Goal: Task Accomplishment & Management: Use online tool/utility

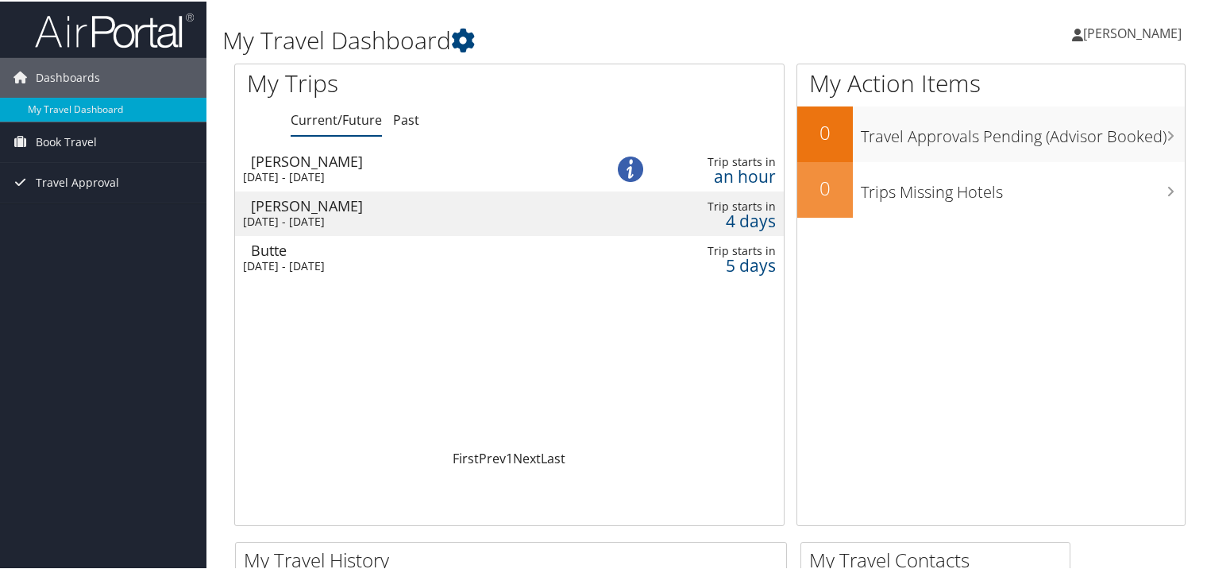
click at [330, 158] on div "[PERSON_NAME]" at bounding box center [420, 159] width 338 height 14
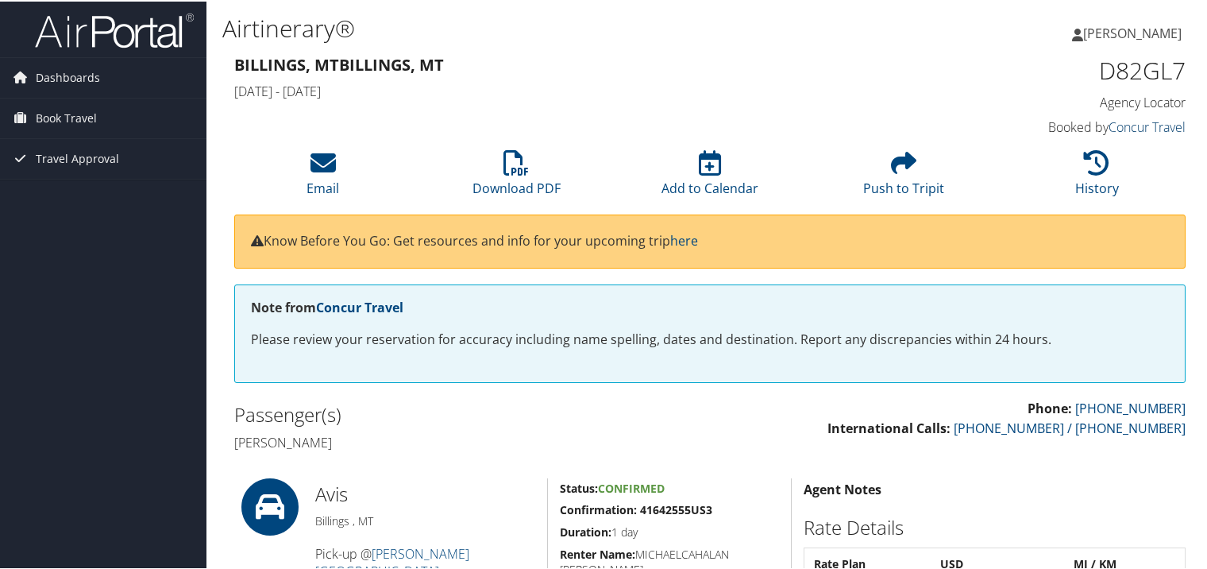
click at [1115, 127] on link "Concur Travel" at bounding box center [1146, 125] width 77 height 17
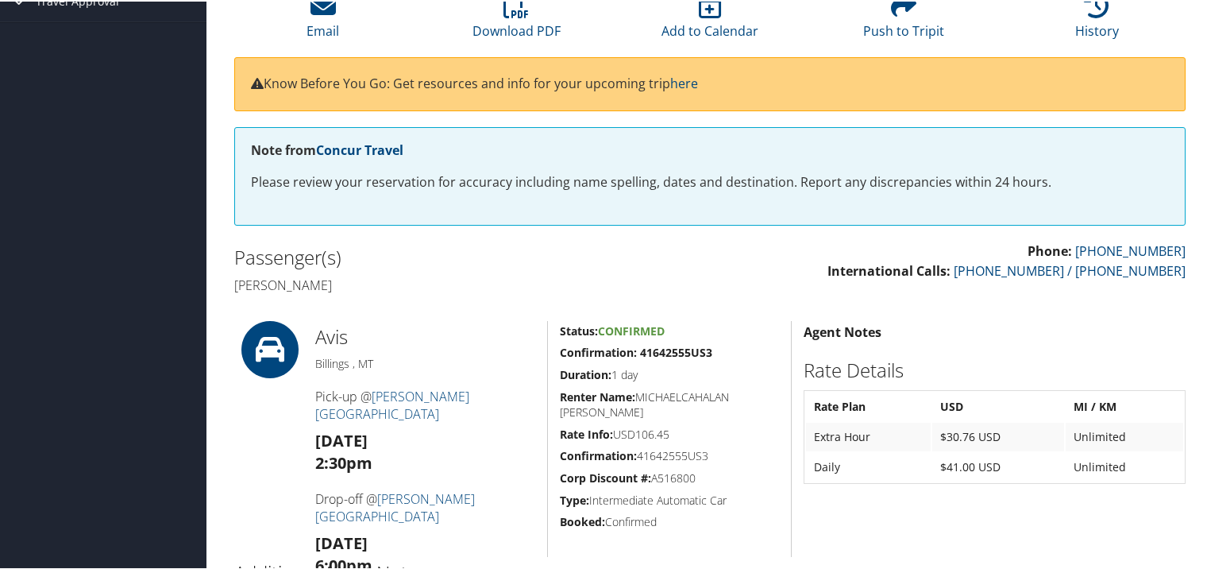
scroll to position [287, 0]
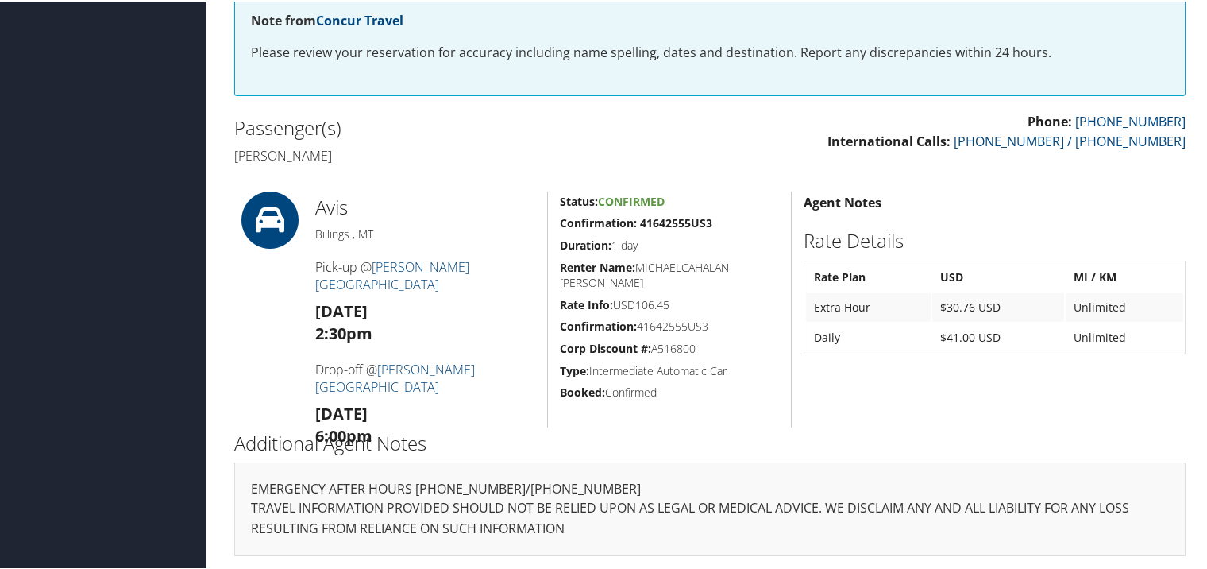
drag, startPoint x: 765, startPoint y: 349, endPoint x: 744, endPoint y: 320, distance: 35.7
click at [765, 349] on h5 "Corp Discount #: A516800" at bounding box center [669, 347] width 219 height 16
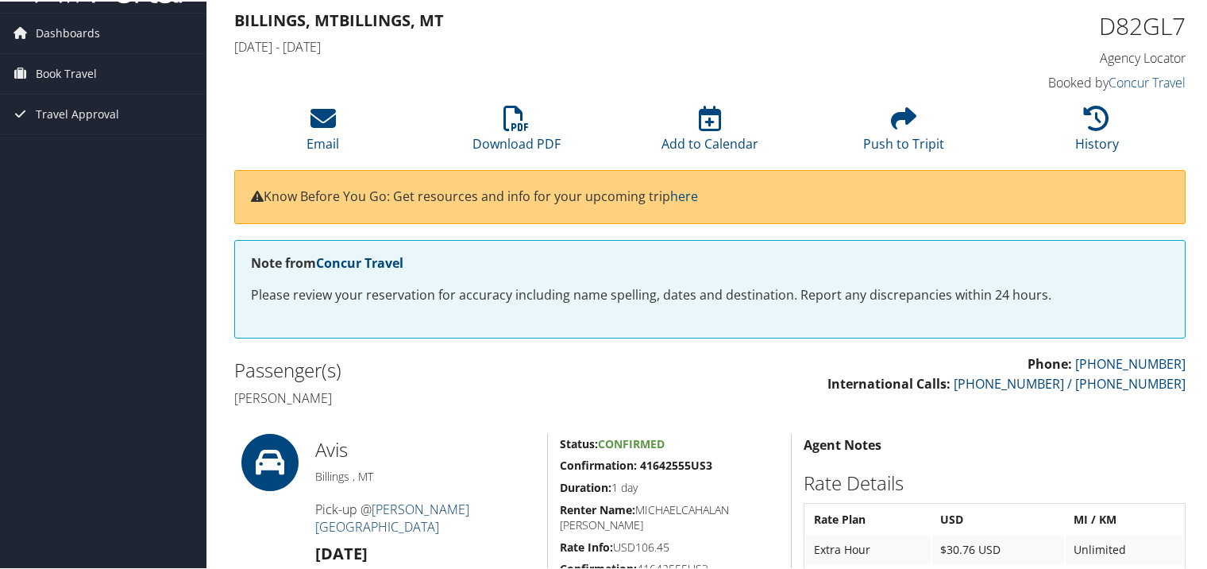
scroll to position [0, 0]
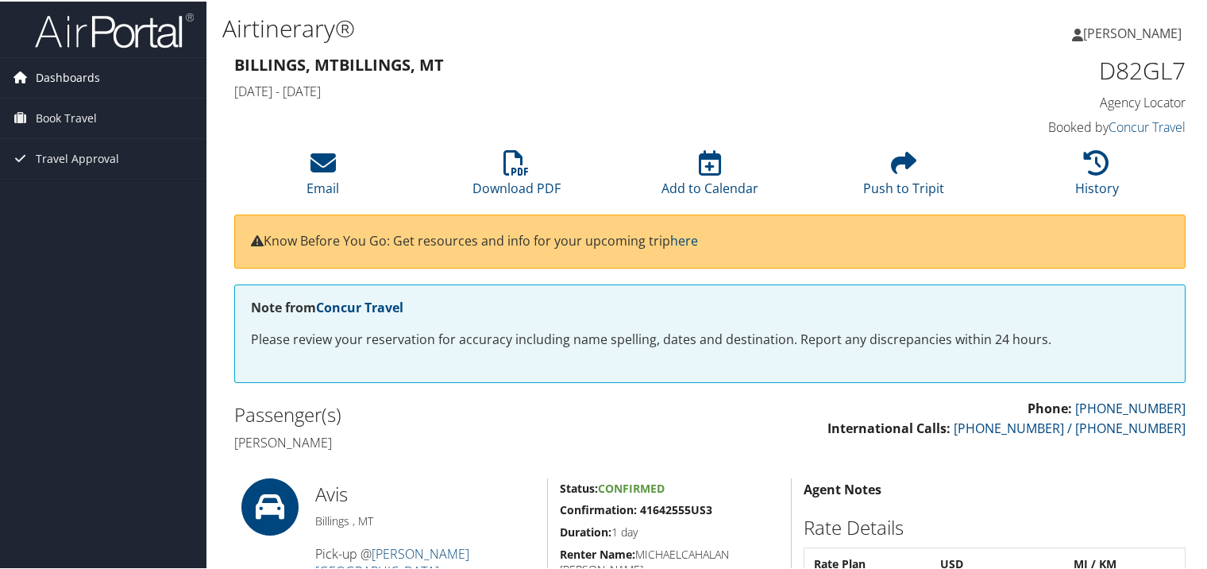
click at [64, 82] on span "Dashboards" at bounding box center [68, 76] width 64 height 40
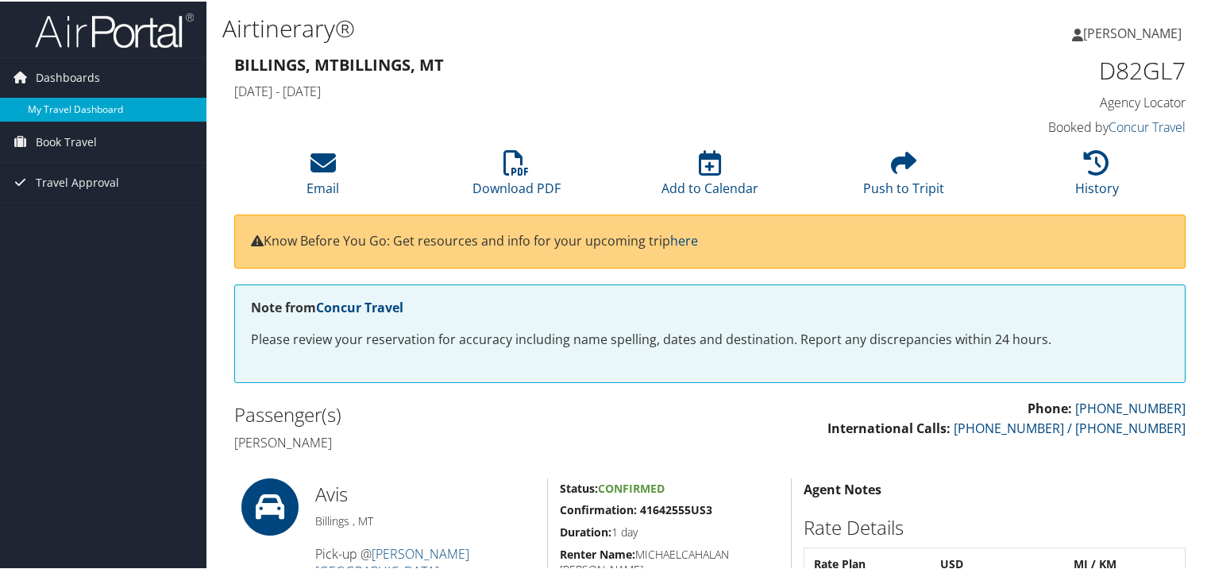
click at [69, 111] on link "My Travel Dashboard" at bounding box center [103, 108] width 206 height 24
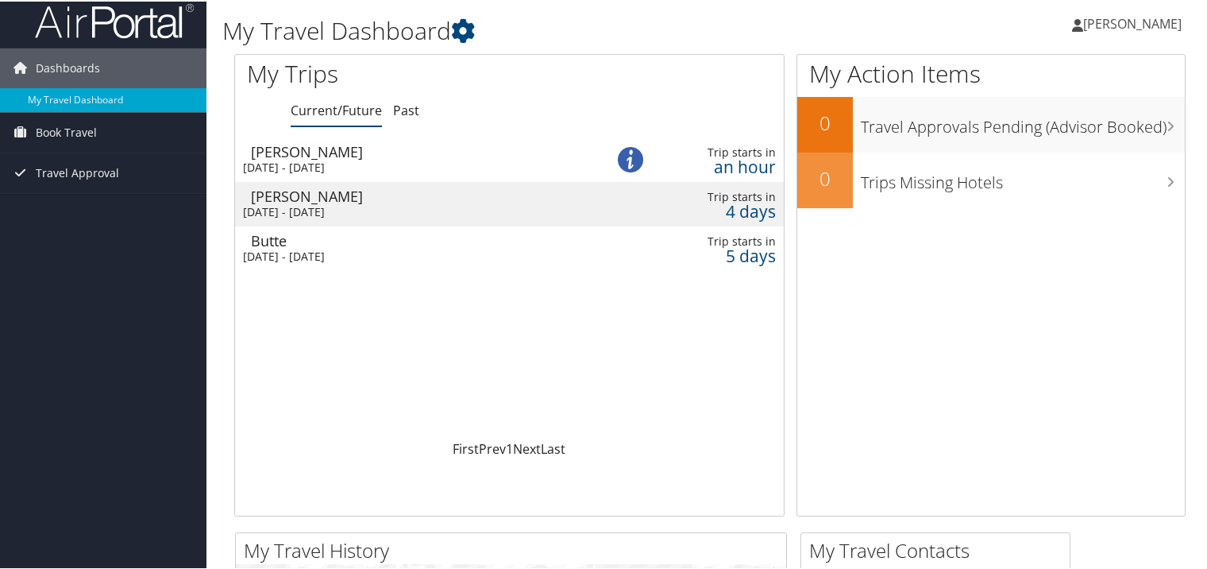
scroll to position [6, 0]
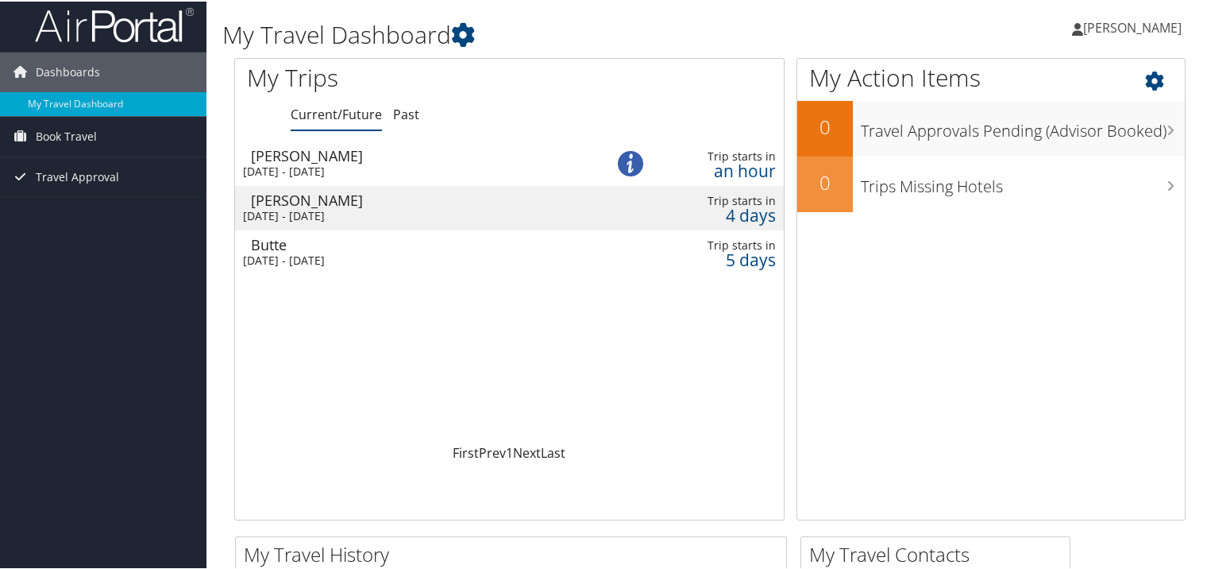
click at [1145, 79] on icon at bounding box center [1168, 75] width 47 height 27
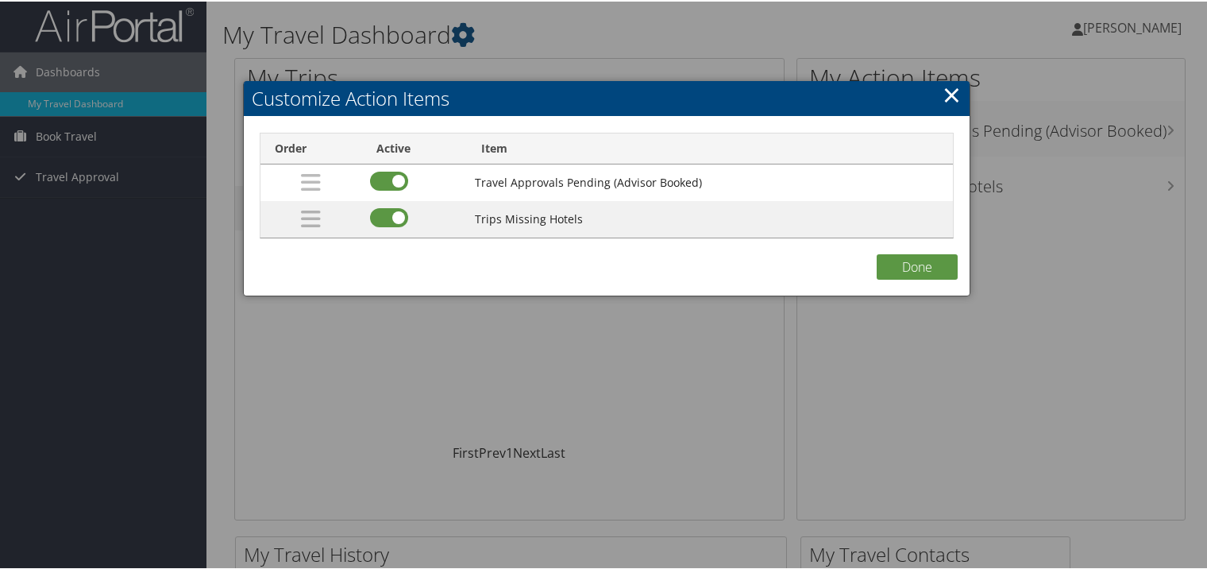
click at [950, 97] on link "×" at bounding box center [952, 93] width 18 height 32
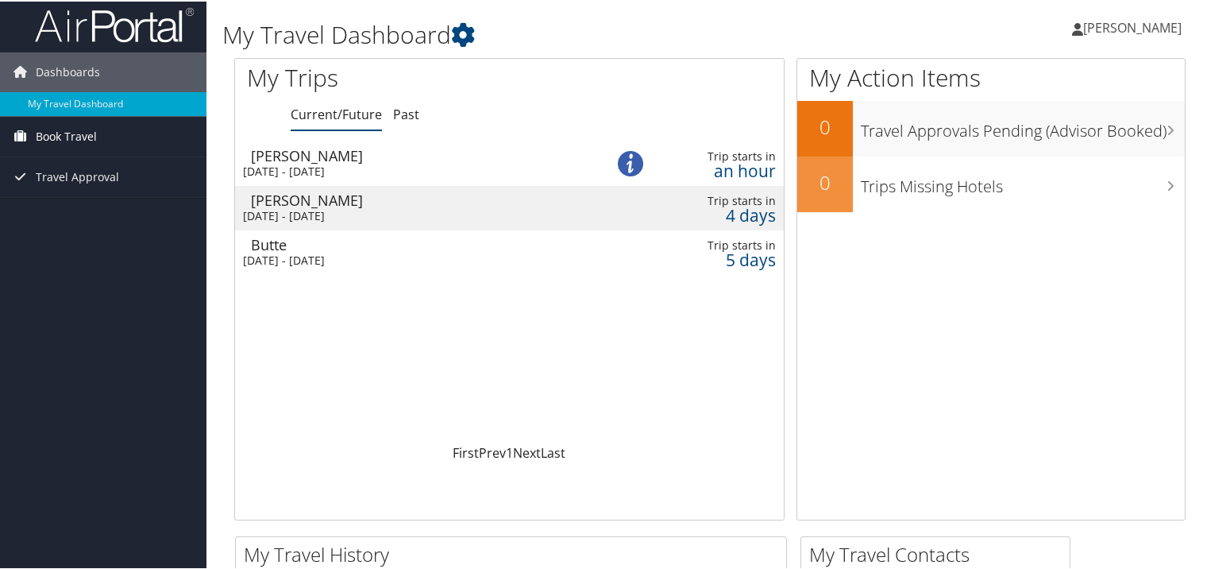
click at [77, 134] on span "Book Travel" at bounding box center [66, 135] width 61 height 40
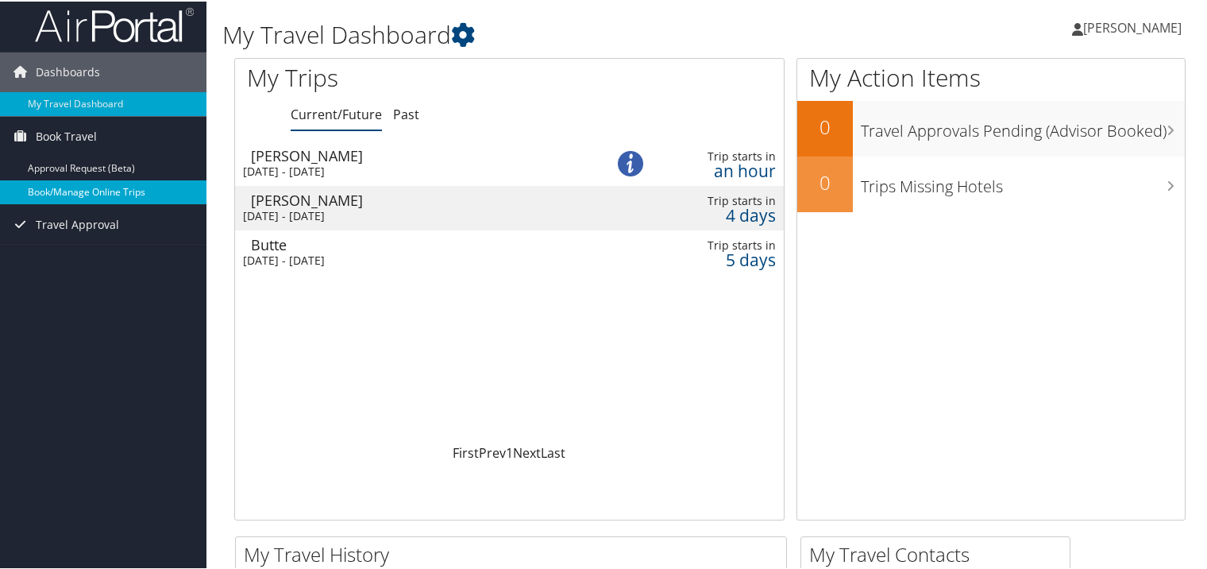
click at [67, 191] on link "Book/Manage Online Trips" at bounding box center [103, 191] width 206 height 24
